Goal: Task Accomplishment & Management: Manage account settings

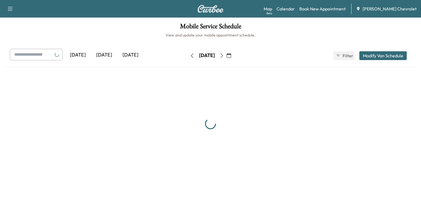
click at [252, 54] on div "[DATE] [DATE] [DATE] [DATE] August 2025 S M T W T F S 27 28 29 30 31 1 2 3 4 5 …" at bounding box center [210, 56] width 410 height 14
click at [231, 53] on icon "button" at bounding box center [229, 55] width 4 height 4
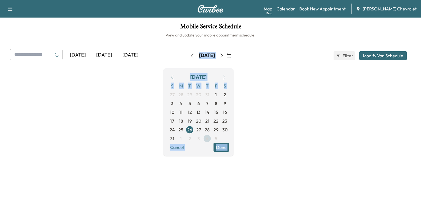
click at [209, 138] on span "4" at bounding box center [207, 138] width 3 height 7
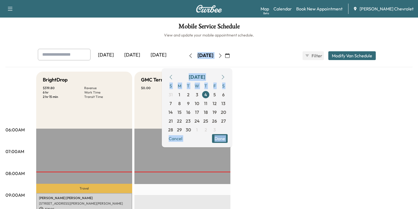
click at [228, 139] on button "Done" at bounding box center [220, 138] width 16 height 9
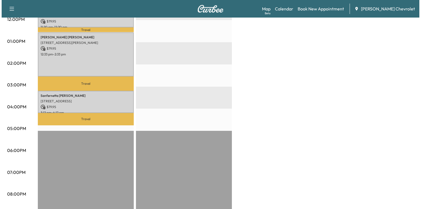
scroll to position [66, 0]
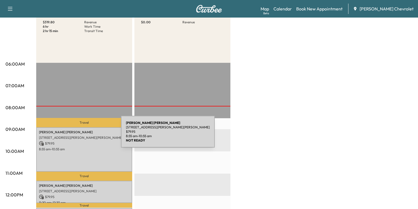
click at [80, 136] on p "[STREET_ADDRESS][PERSON_NAME][PERSON_NAME]" at bounding box center [84, 138] width 91 height 4
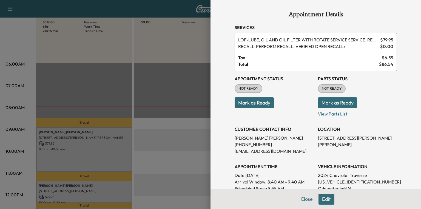
click at [337, 113] on p "View Parts List" at bounding box center [357, 112] width 79 height 9
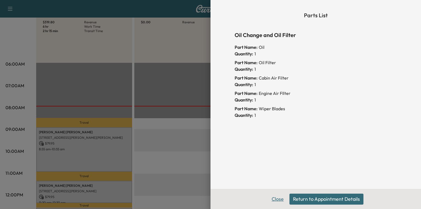
click at [275, 196] on button "Close" at bounding box center [277, 199] width 19 height 11
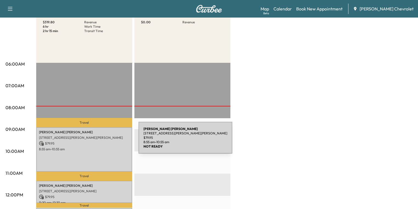
click at [97, 141] on p "$ 79.95" at bounding box center [84, 143] width 91 height 5
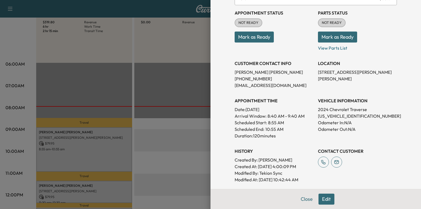
click at [327, 38] on button "Mark as Ready" at bounding box center [337, 37] width 39 height 11
click at [304, 201] on button "Close" at bounding box center [306, 199] width 19 height 11
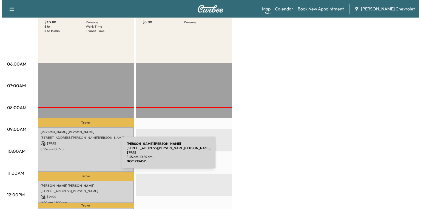
scroll to position [132, 0]
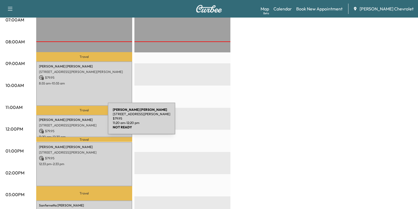
click at [67, 123] on p "[STREET_ADDRESS][PERSON_NAME]" at bounding box center [84, 125] width 91 height 4
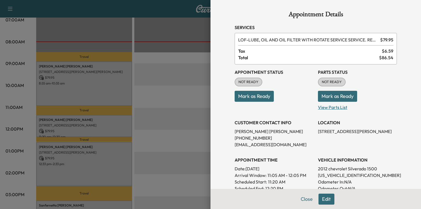
click at [327, 105] on p "View Parts List" at bounding box center [357, 106] width 79 height 9
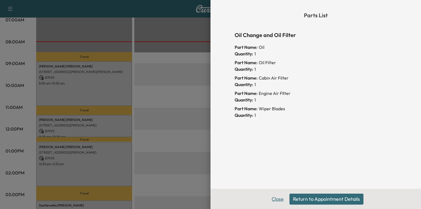
click at [276, 197] on button "Close" at bounding box center [277, 199] width 19 height 11
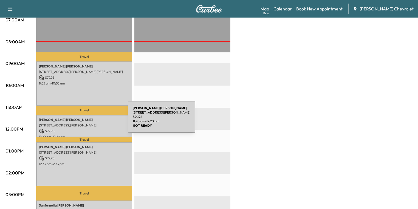
click at [87, 120] on p "Gerald Gibbs" at bounding box center [84, 120] width 91 height 4
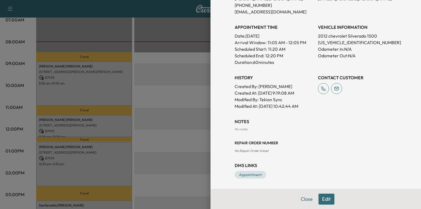
scroll to position [45, 0]
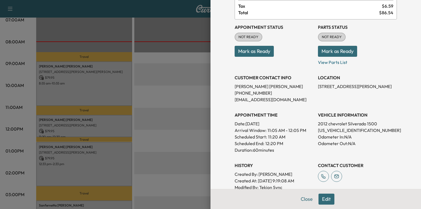
click at [343, 128] on p "3GCPKSE75CG190419" at bounding box center [357, 130] width 79 height 7
copy p "3GCPKSE75CG190419"
click at [332, 54] on button "Mark as Ready" at bounding box center [337, 51] width 39 height 11
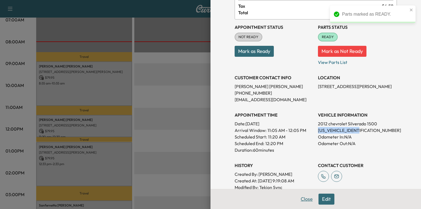
click at [306, 200] on button "Close" at bounding box center [306, 199] width 19 height 11
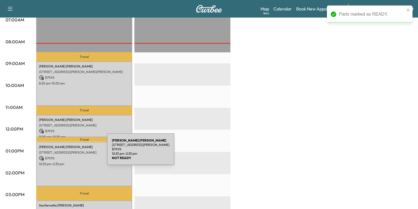
click at [66, 153] on p "[STREET_ADDRESS][PERSON_NAME]" at bounding box center [84, 152] width 91 height 4
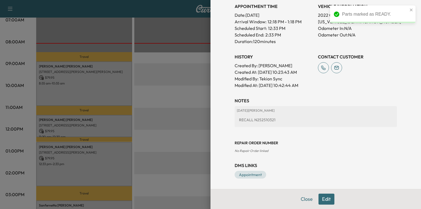
scroll to position [50, 0]
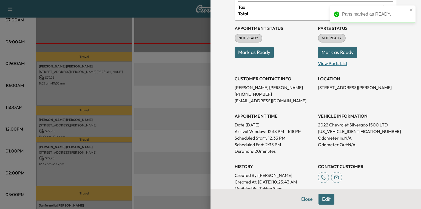
click at [325, 64] on p "View Parts List" at bounding box center [357, 62] width 79 height 9
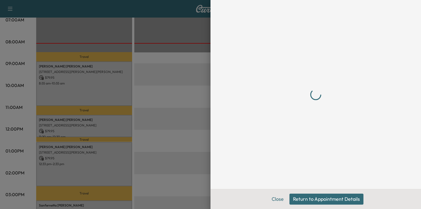
scroll to position [0, 0]
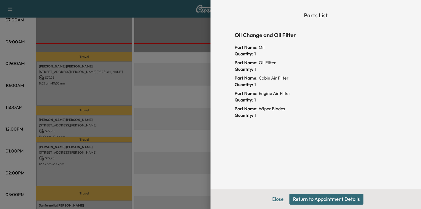
click at [279, 198] on button "Close" at bounding box center [277, 199] width 19 height 11
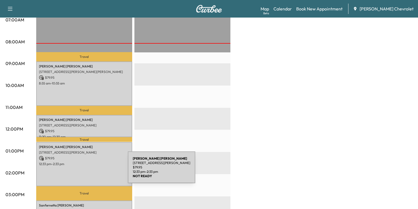
click at [87, 171] on div "[PERSON_NAME] [STREET_ADDRESS][PERSON_NAME] $ 79.95 12:33 pm - 2:33 pm" at bounding box center [84, 164] width 96 height 44
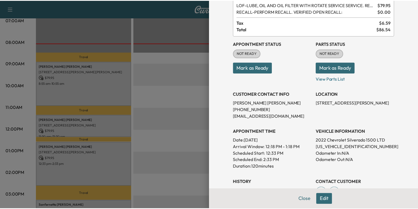
scroll to position [44, 0]
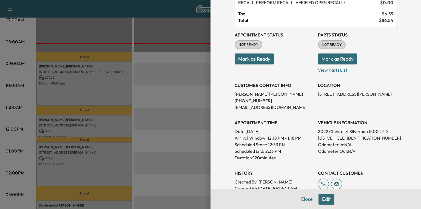
click at [346, 137] on p "[US_VEHICLE_IDENTIFICATION_NUMBER]" at bounding box center [357, 138] width 79 height 7
copy p "[US_VEHICLE_IDENTIFICATION_NUMBER]"
click at [330, 61] on button "Mark as Ready" at bounding box center [337, 58] width 39 height 11
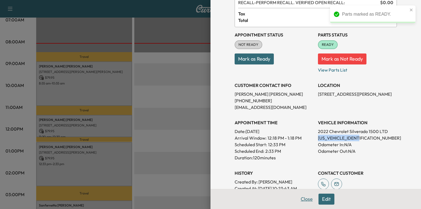
click at [302, 199] on button "Close" at bounding box center [306, 199] width 19 height 11
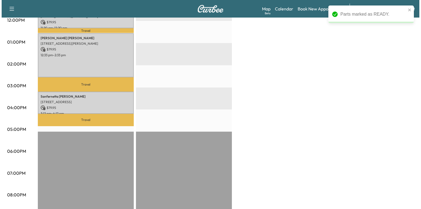
scroll to position [241, 0]
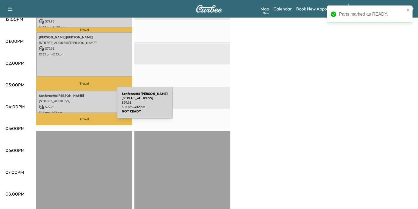
click at [74, 102] on div "Sanfernetta Brock 9355 ROUND TOP RD APT A, CINCINNATI, OH 45251, USA $ 79.95 3:…" at bounding box center [84, 102] width 96 height 22
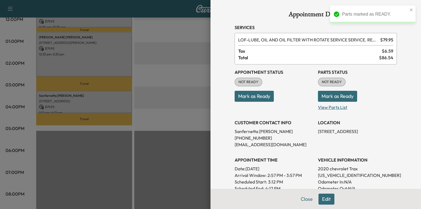
click at [342, 106] on p "View Parts List" at bounding box center [357, 106] width 79 height 9
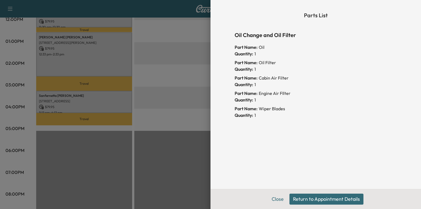
click at [338, 201] on button "Return to Appointment Details" at bounding box center [327, 199] width 74 height 11
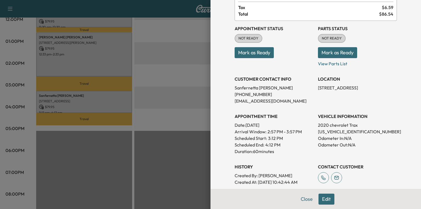
scroll to position [44, 0]
click at [332, 132] on p "[US_VEHICLE_IDENTIFICATION_NUMBER]" at bounding box center [357, 131] width 79 height 7
copy p "[US_VEHICLE_IDENTIFICATION_NUMBER]"
click at [329, 61] on p "View Parts List" at bounding box center [357, 62] width 79 height 9
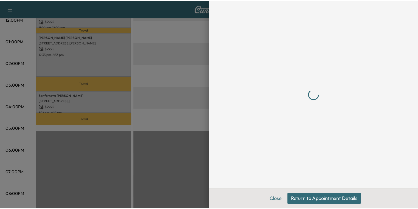
scroll to position [0, 0]
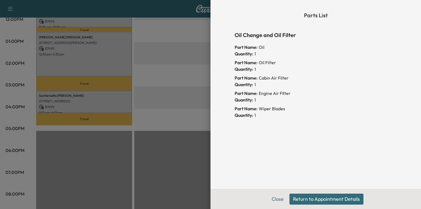
click at [308, 201] on button "Return to Appointment Details" at bounding box center [327, 199] width 74 height 11
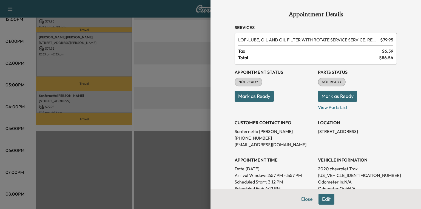
click at [331, 97] on button "Mark as Ready" at bounding box center [337, 96] width 39 height 11
click at [350, 96] on button "Mark as Ready" at bounding box center [337, 96] width 39 height 11
drag, startPoint x: 309, startPoint y: 200, endPoint x: 301, endPoint y: 179, distance: 22.5
click at [309, 200] on button "Close" at bounding box center [306, 199] width 19 height 11
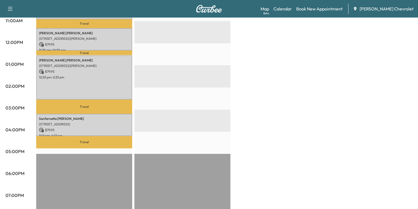
scroll to position [219, 0]
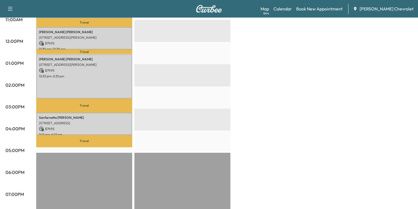
click at [55, 77] on div "[PERSON_NAME] [STREET_ADDRESS][PERSON_NAME] $ 79.95 12:33 pm - 2:33 pm" at bounding box center [84, 76] width 96 height 44
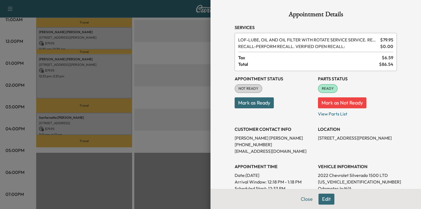
click at [109, 120] on div at bounding box center [210, 104] width 421 height 209
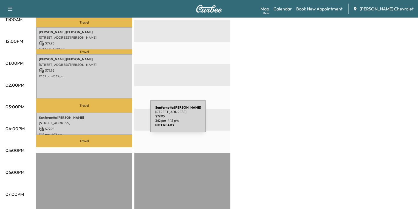
click at [109, 121] on p "[STREET_ADDRESS]" at bounding box center [84, 123] width 91 height 4
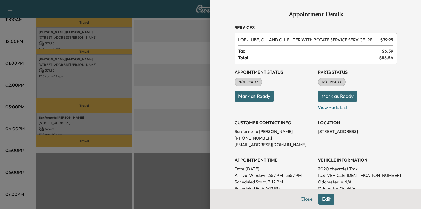
click at [326, 96] on button "Mark as Ready" at bounding box center [337, 96] width 39 height 11
click at [322, 199] on button "Edit" at bounding box center [327, 199] width 16 height 11
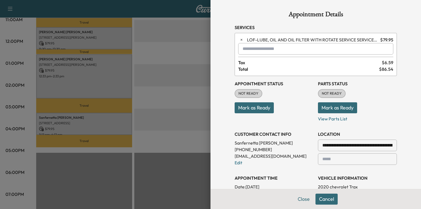
click at [320, 199] on button "Cancel" at bounding box center [327, 199] width 22 height 11
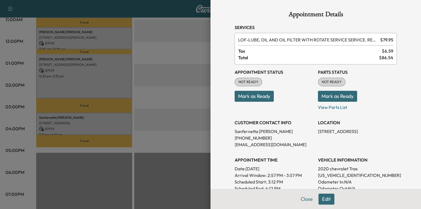
click at [322, 96] on button "Mark as Ready" at bounding box center [337, 96] width 39 height 11
click at [319, 93] on button "Mark as Ready" at bounding box center [337, 96] width 39 height 11
click at [171, 49] on div at bounding box center [210, 104] width 421 height 209
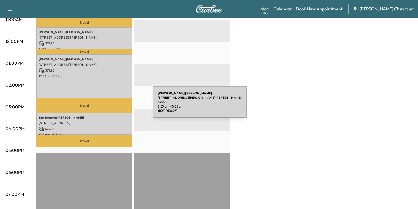
scroll to position [241, 0]
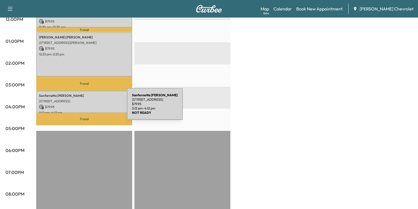
click at [86, 107] on p "$ 79.95" at bounding box center [84, 107] width 91 height 5
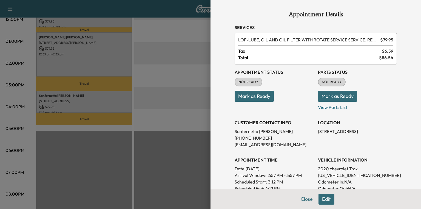
click at [319, 94] on button "Mark as Ready" at bounding box center [337, 96] width 39 height 11
click at [199, 74] on div at bounding box center [210, 104] width 421 height 209
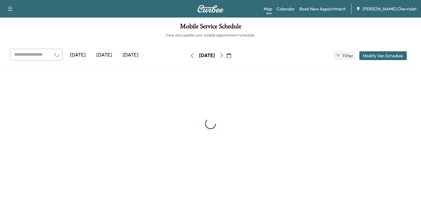
click at [231, 57] on icon "button" at bounding box center [229, 55] width 4 height 4
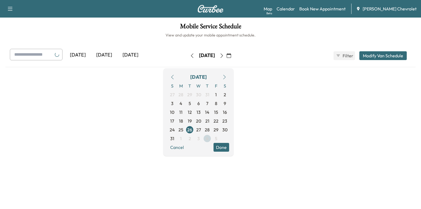
click at [209, 137] on span "4" at bounding box center [207, 138] width 3 height 7
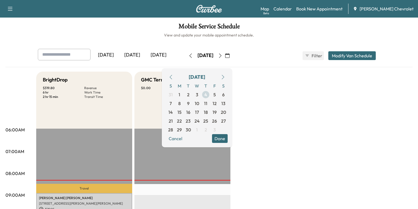
click at [207, 94] on span "4" at bounding box center [205, 94] width 3 height 7
drag, startPoint x: 239, startPoint y: 137, endPoint x: 224, endPoint y: 136, distance: 15.2
click at [228, 137] on button "Done" at bounding box center [220, 138] width 16 height 9
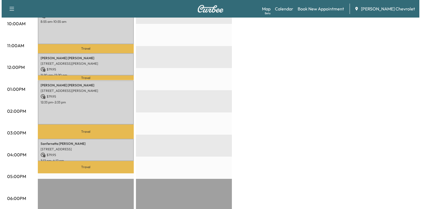
scroll to position [241, 0]
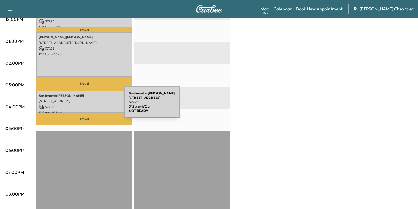
click at [82, 105] on p "$ 79.95" at bounding box center [84, 107] width 91 height 5
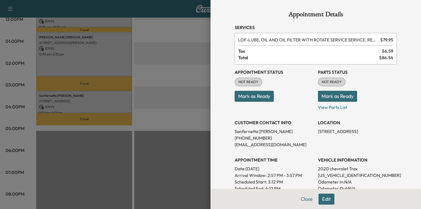
click at [334, 99] on button "Mark as Ready" at bounding box center [337, 96] width 39 height 11
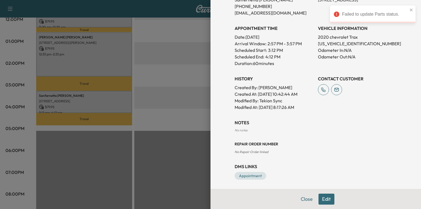
scroll to position [22, 0]
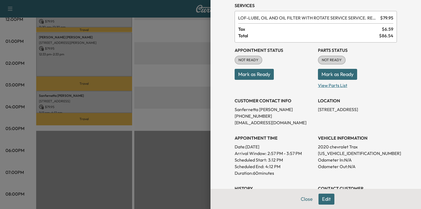
click at [328, 84] on p "View Parts List" at bounding box center [357, 84] width 79 height 9
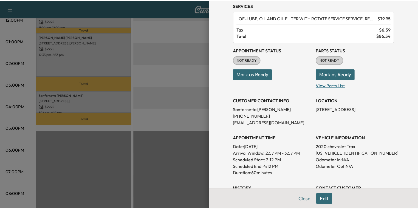
scroll to position [0, 0]
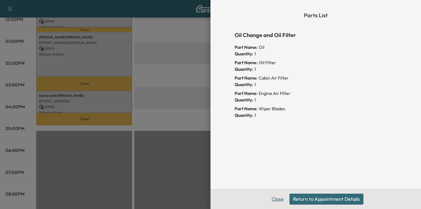
click at [280, 201] on button "Close" at bounding box center [277, 199] width 19 height 11
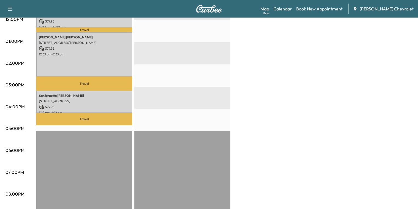
click at [157, 136] on div "EST Start" at bounding box center [182, 64] width 96 height 354
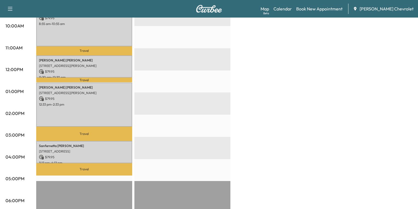
scroll to position [132, 0]
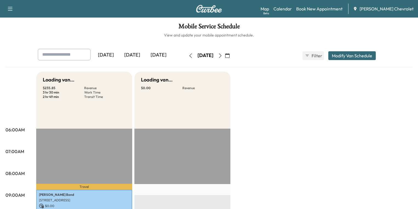
click at [232, 52] on button "button" at bounding box center [227, 55] width 9 height 9
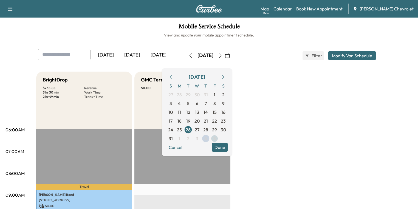
click at [216, 137] on span "5" at bounding box center [214, 138] width 2 height 7
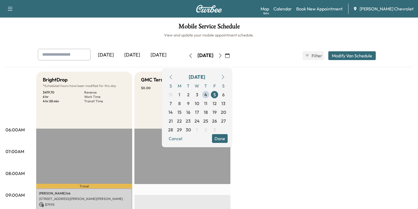
click at [228, 137] on button "Done" at bounding box center [220, 138] width 16 height 9
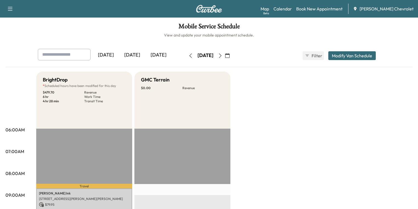
click at [188, 55] on icon "button" at bounding box center [190, 55] width 4 height 4
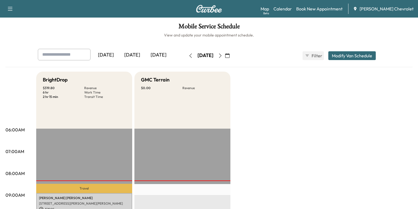
click at [222, 56] on icon "button" at bounding box center [220, 55] width 4 height 4
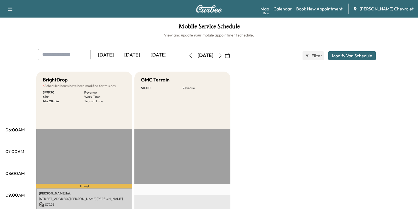
click at [188, 56] on icon "button" at bounding box center [190, 55] width 4 height 4
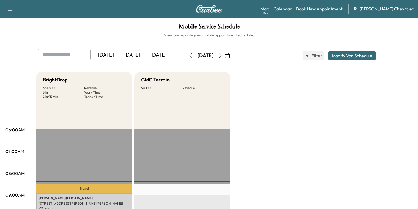
click at [222, 54] on icon "button" at bounding box center [220, 55] width 4 height 4
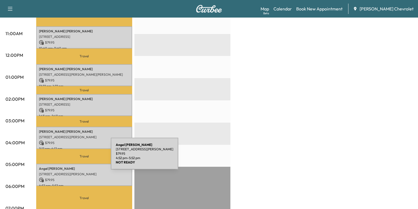
scroll to position [219, 0]
